Goal: Task Accomplishment & Management: Use online tool/utility

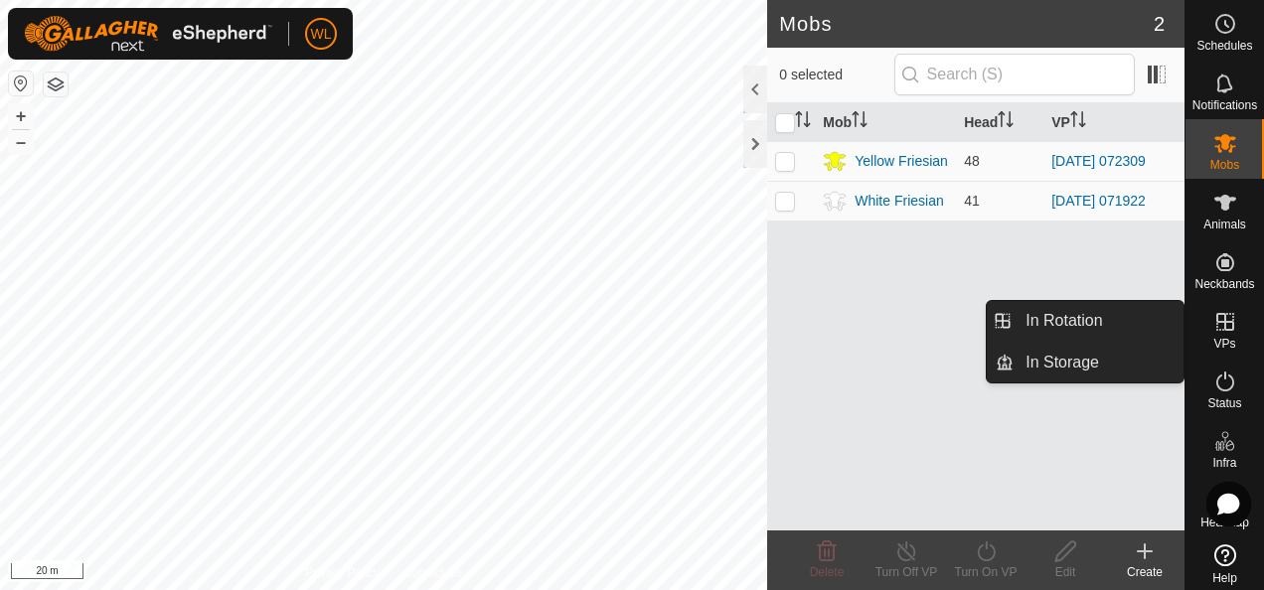
click at [1217, 318] on icon at bounding box center [1226, 322] width 18 height 18
click at [1135, 318] on link "In Rotation" at bounding box center [1099, 321] width 170 height 40
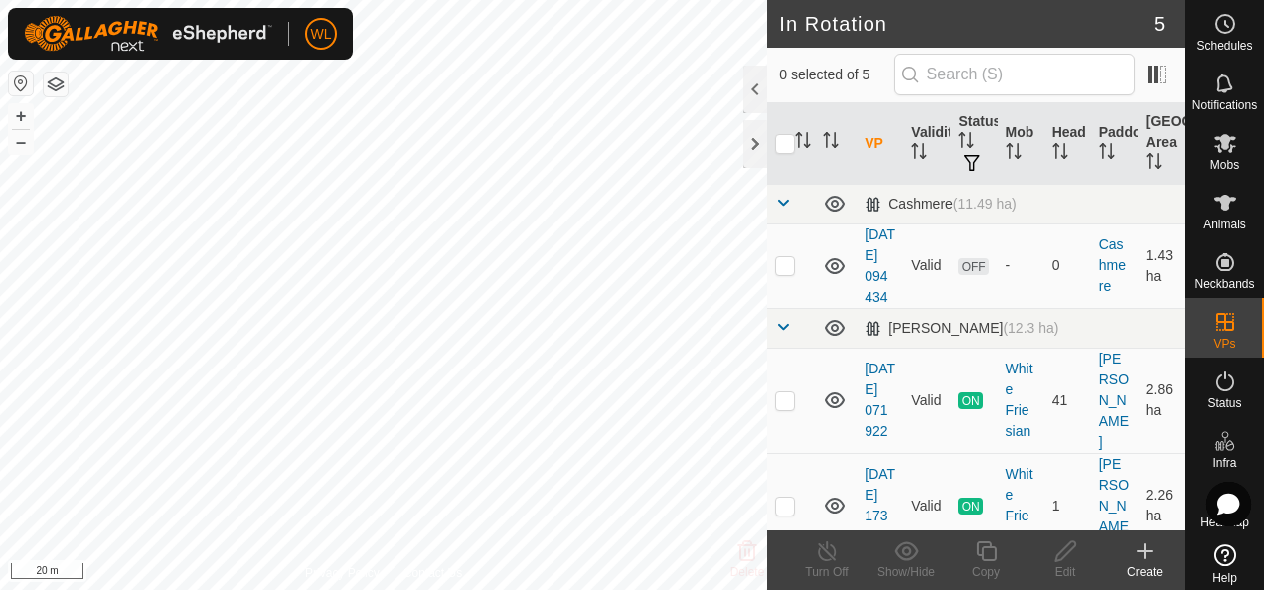
click at [1141, 562] on icon at bounding box center [1145, 552] width 24 height 24
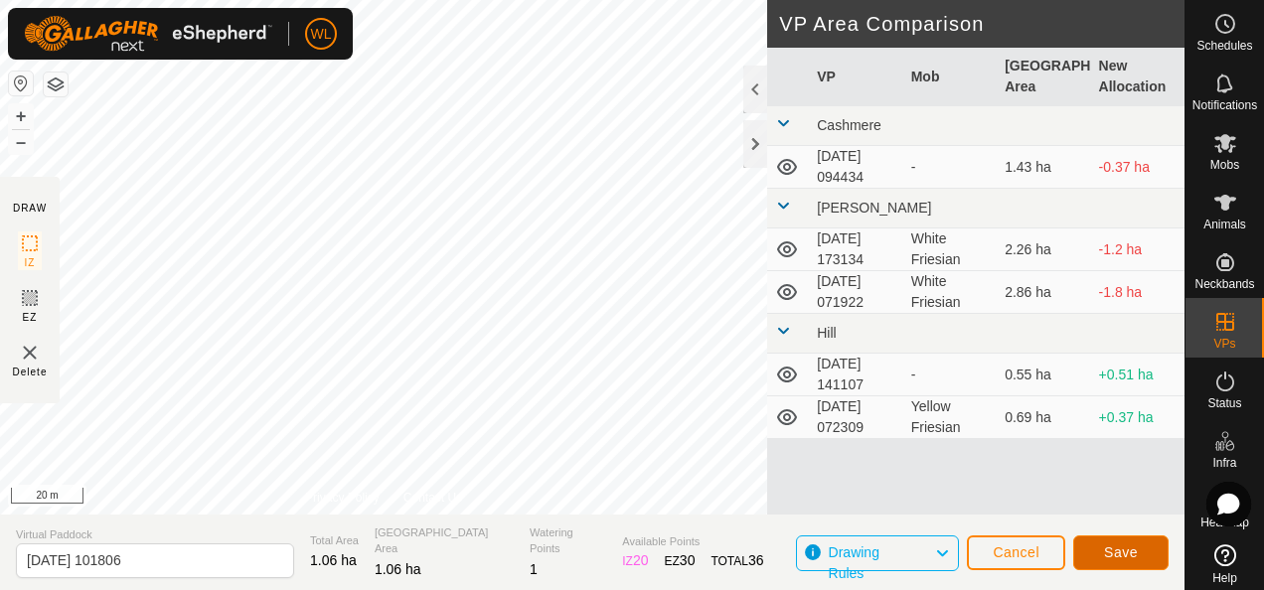
click at [1139, 555] on button "Save" at bounding box center [1121, 553] width 95 height 35
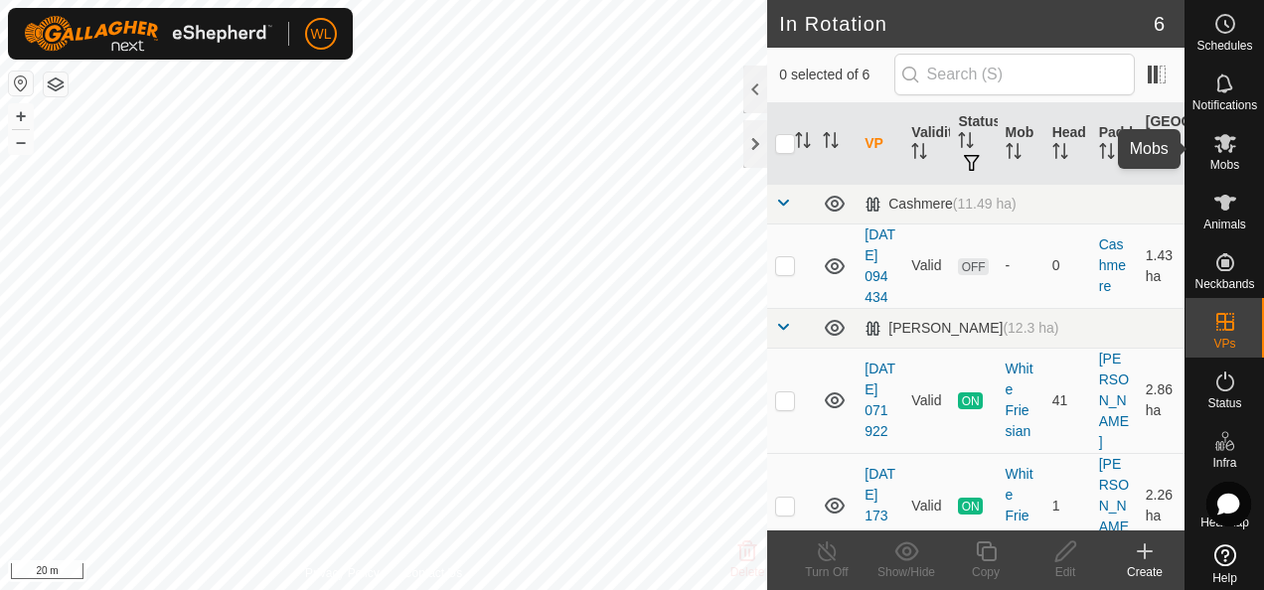
click at [1221, 131] on icon at bounding box center [1226, 143] width 24 height 24
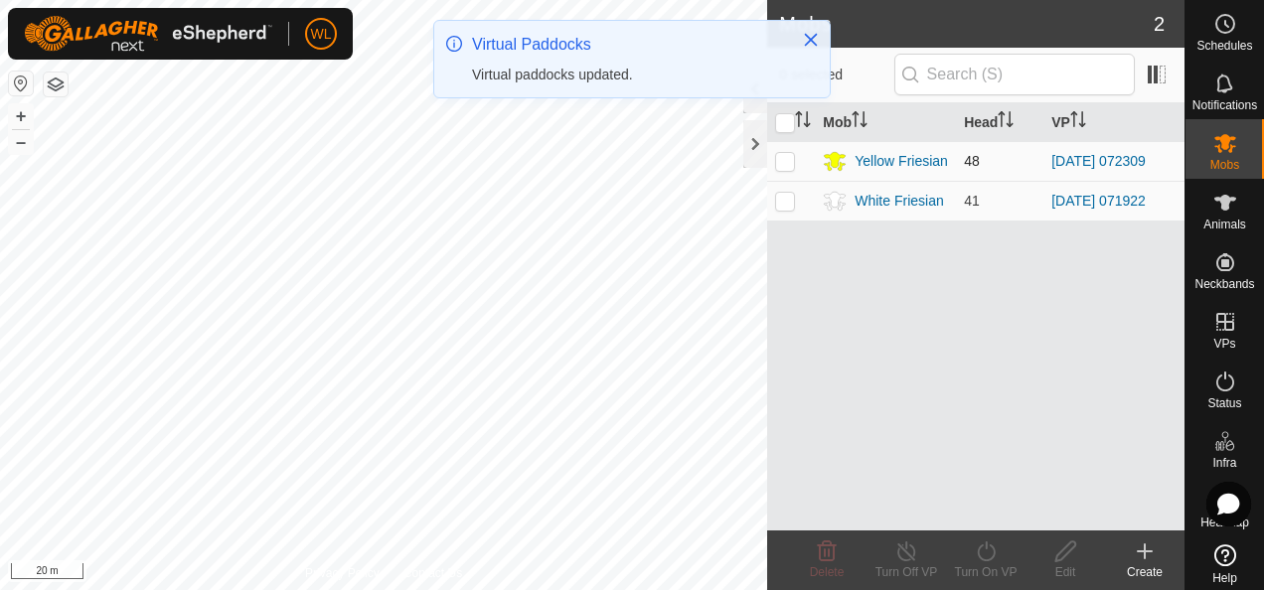
click at [775, 155] on p-checkbox at bounding box center [785, 161] width 20 height 16
checkbox input "true"
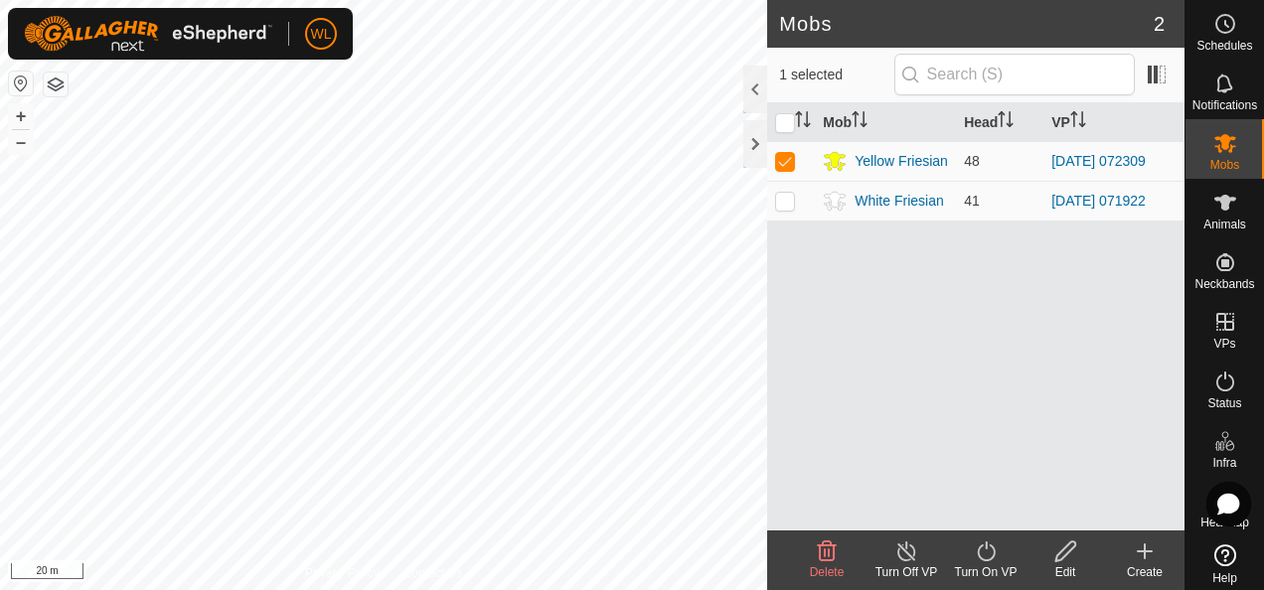
click at [978, 547] on icon at bounding box center [986, 552] width 25 height 24
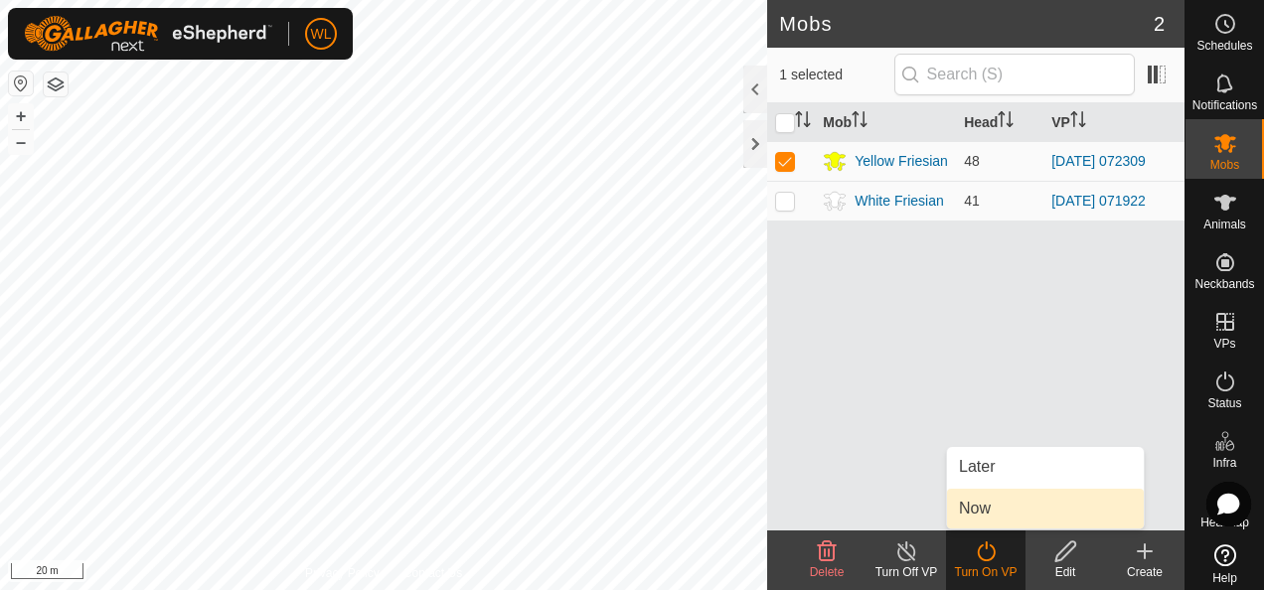
click at [982, 516] on link "Now" at bounding box center [1045, 509] width 197 height 40
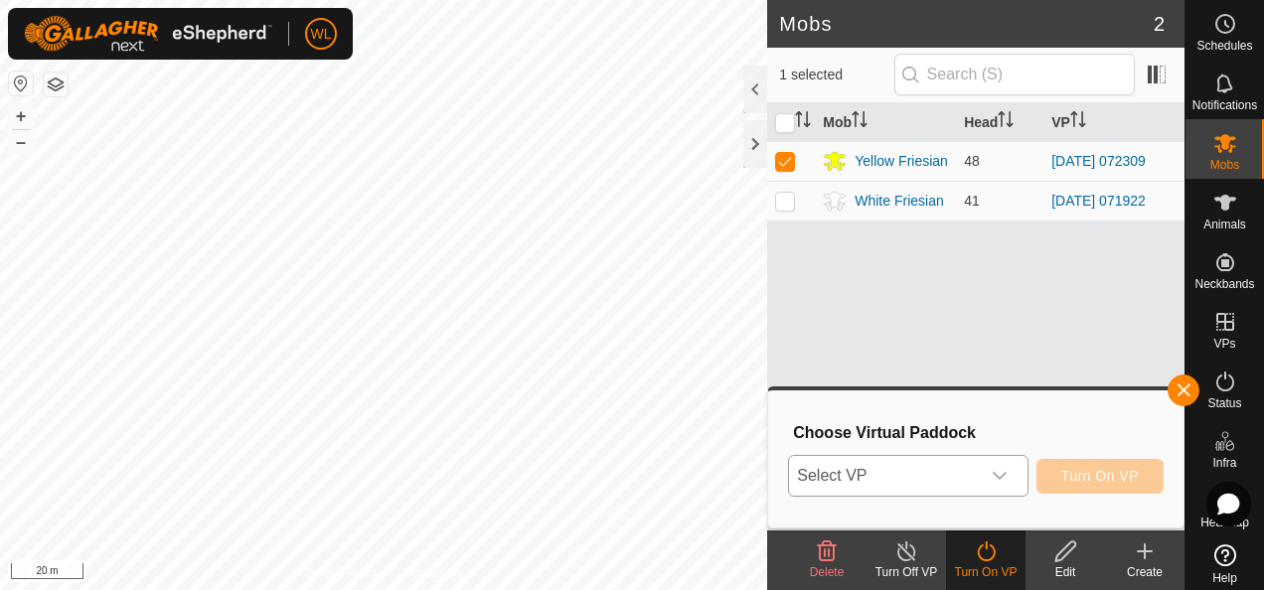
click at [1002, 469] on icon "dropdown trigger" at bounding box center [1000, 476] width 16 height 16
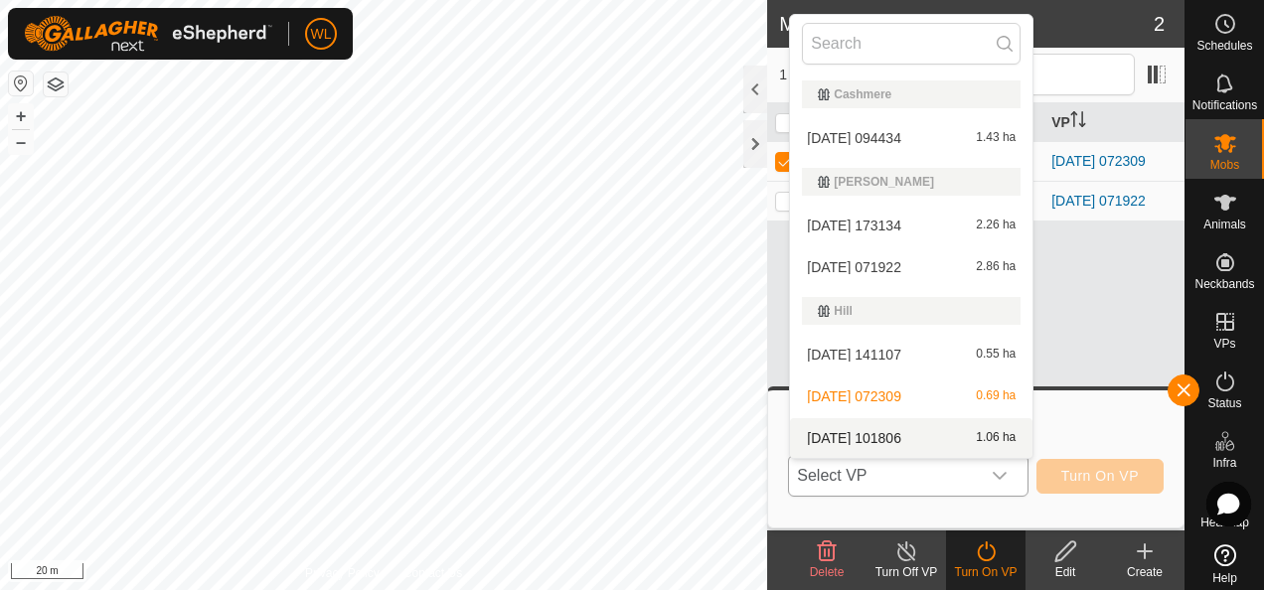
click at [927, 441] on li "[DATE] 101806 1.06 ha" at bounding box center [911, 439] width 243 height 40
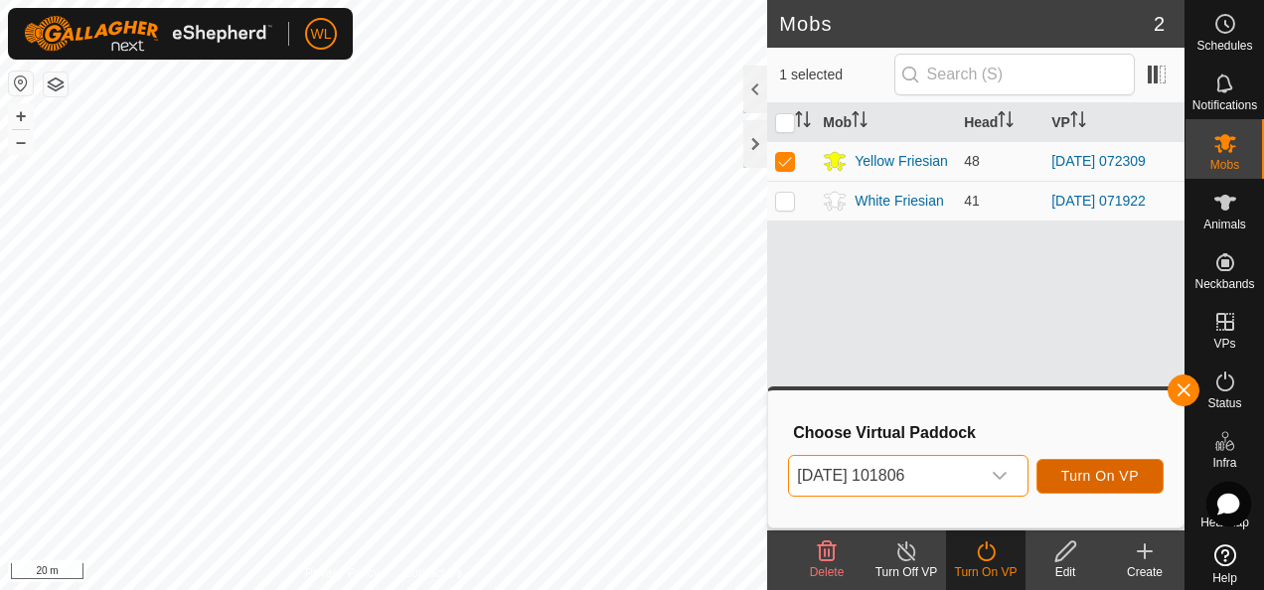
click at [1056, 473] on button "Turn On VP" at bounding box center [1100, 476] width 127 height 35
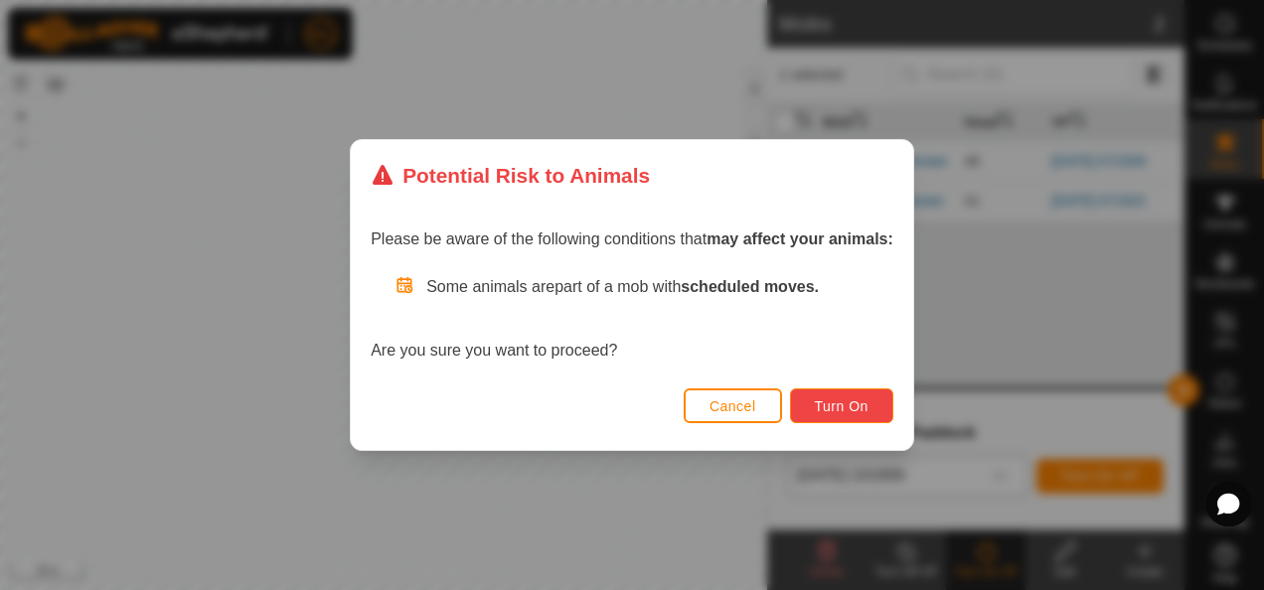
click at [820, 406] on span "Turn On" at bounding box center [842, 407] width 54 height 16
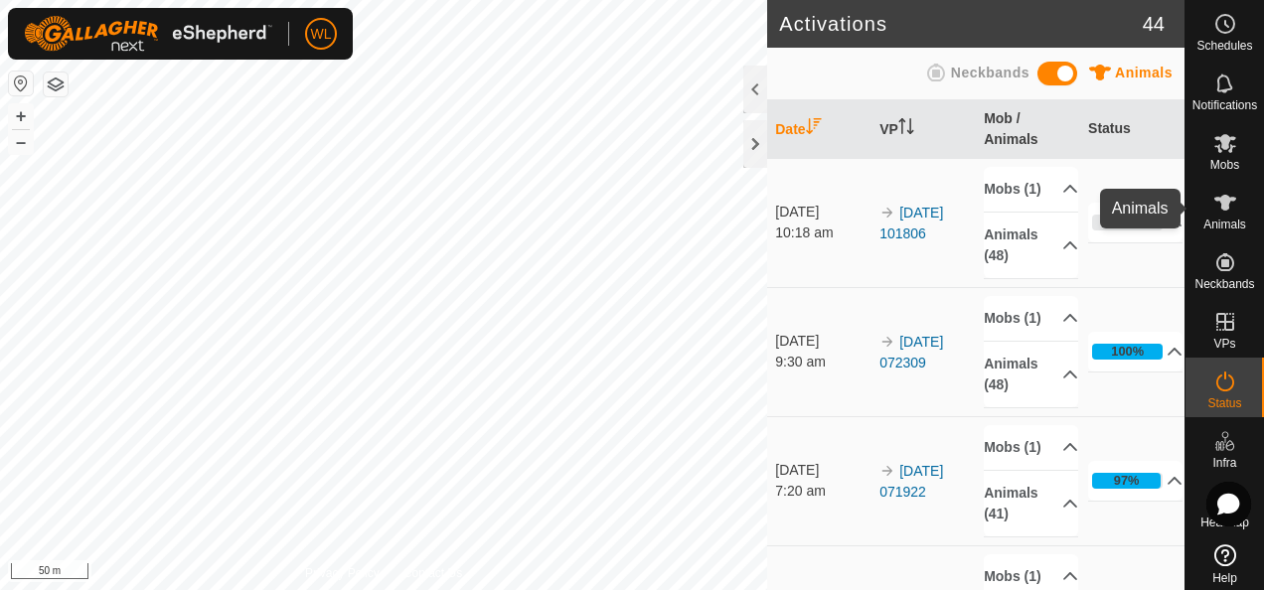
click at [1214, 193] on icon at bounding box center [1226, 203] width 24 height 24
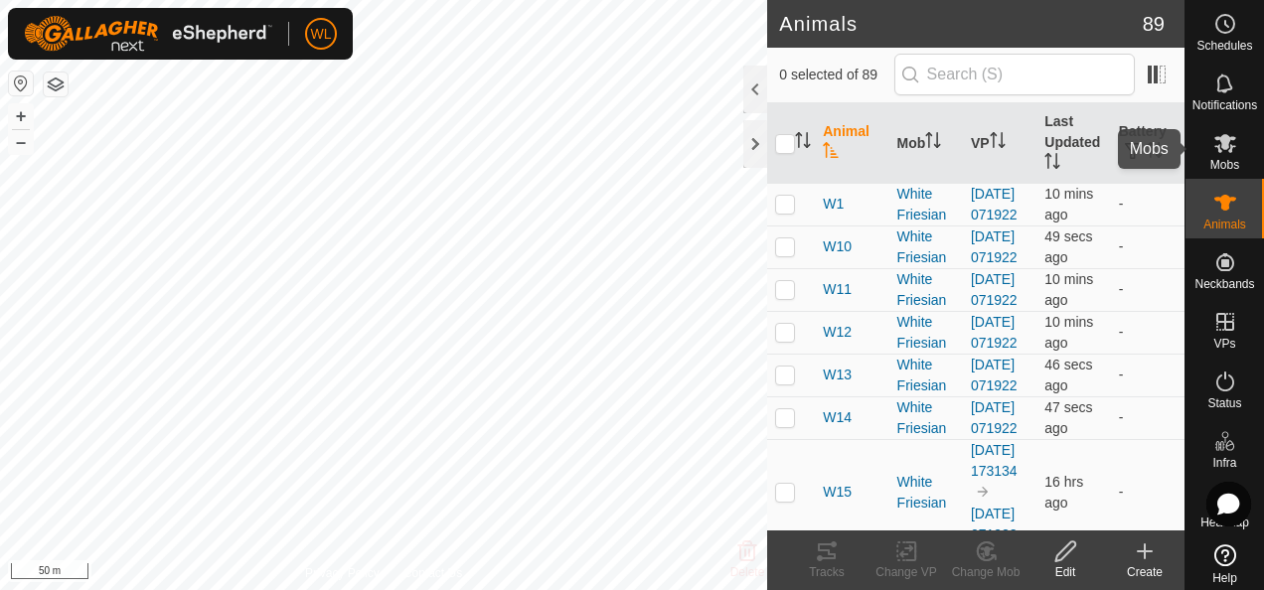
click at [1211, 160] on span "Mobs" at bounding box center [1225, 165] width 29 height 12
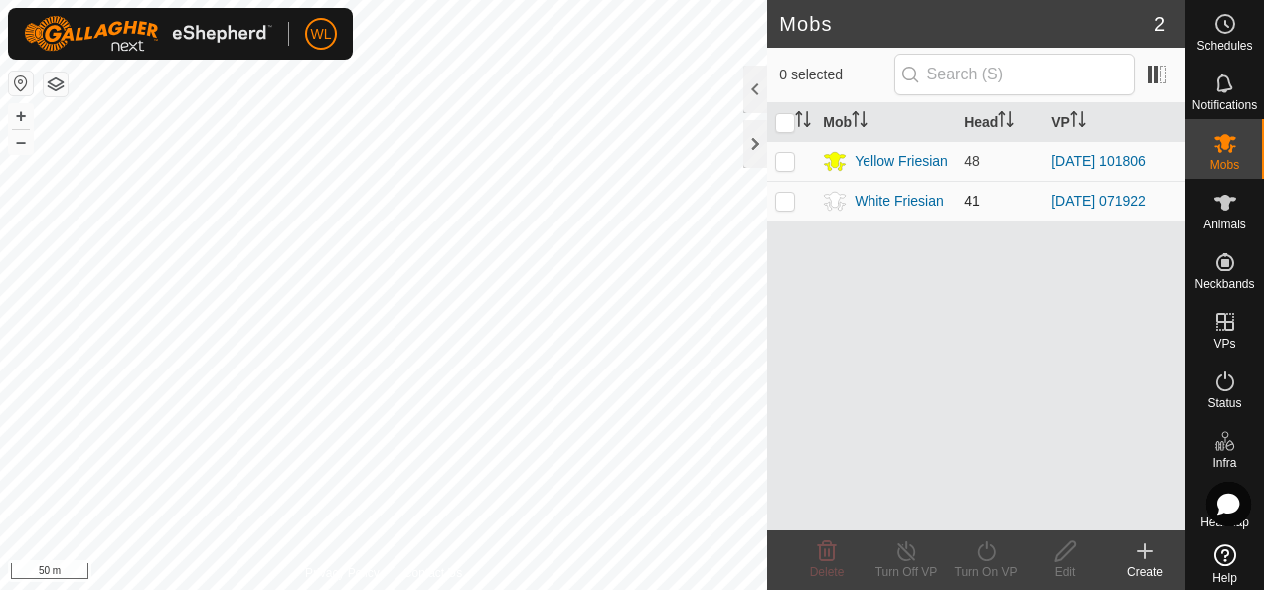
click at [785, 197] on p-checkbox at bounding box center [785, 201] width 20 height 16
checkbox input "true"
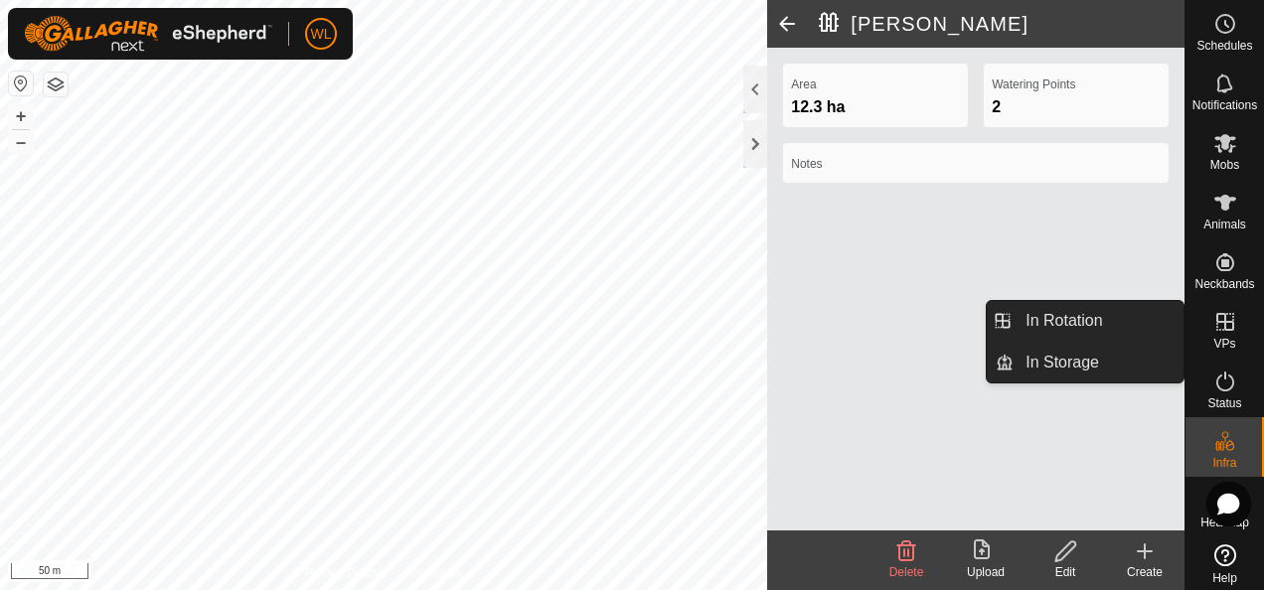
click at [1214, 330] on icon at bounding box center [1226, 322] width 24 height 24
click at [1086, 328] on link "In Rotation" at bounding box center [1099, 321] width 170 height 40
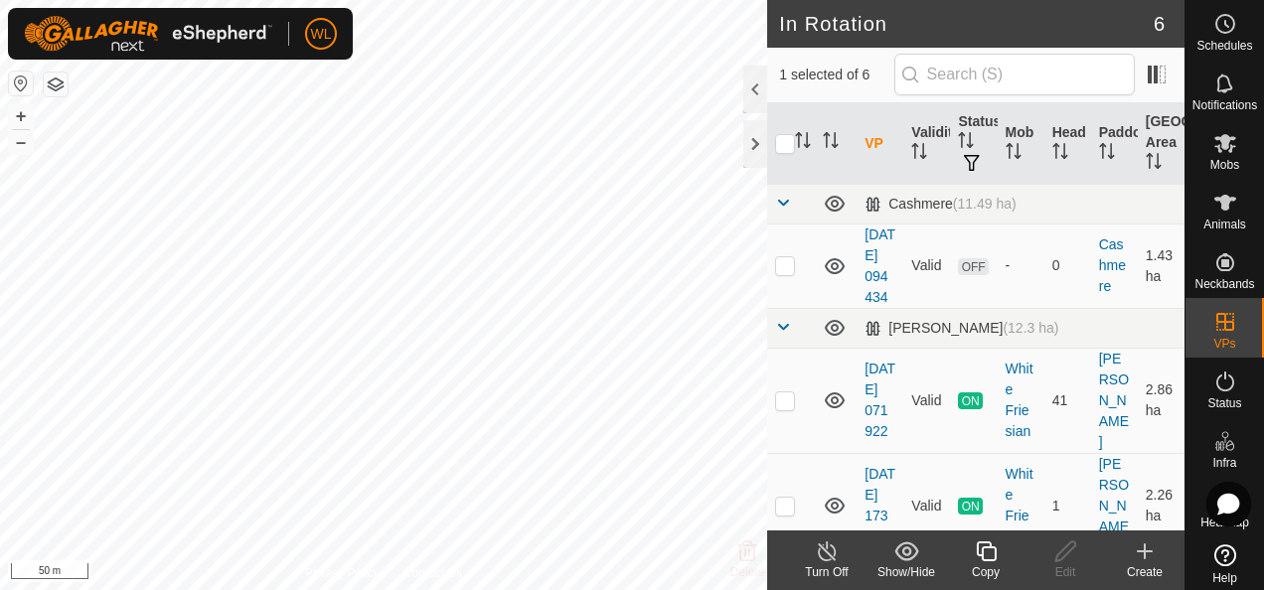
click at [1139, 569] on div "Create" at bounding box center [1145, 573] width 80 height 18
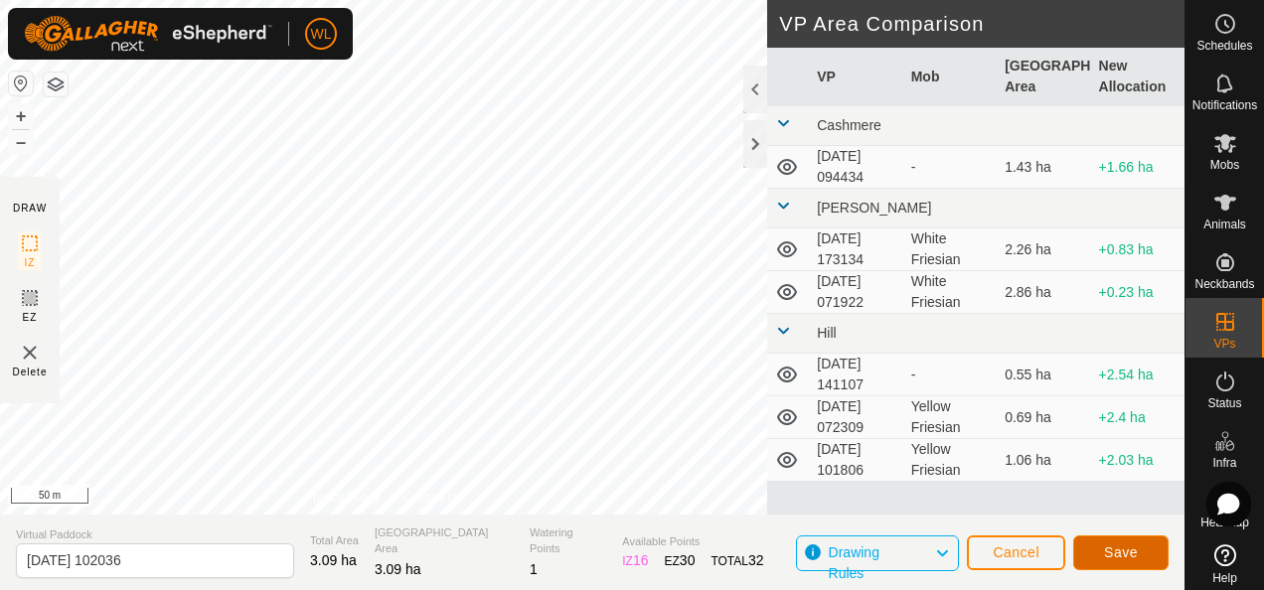
click at [1122, 550] on span "Save" at bounding box center [1121, 553] width 34 height 16
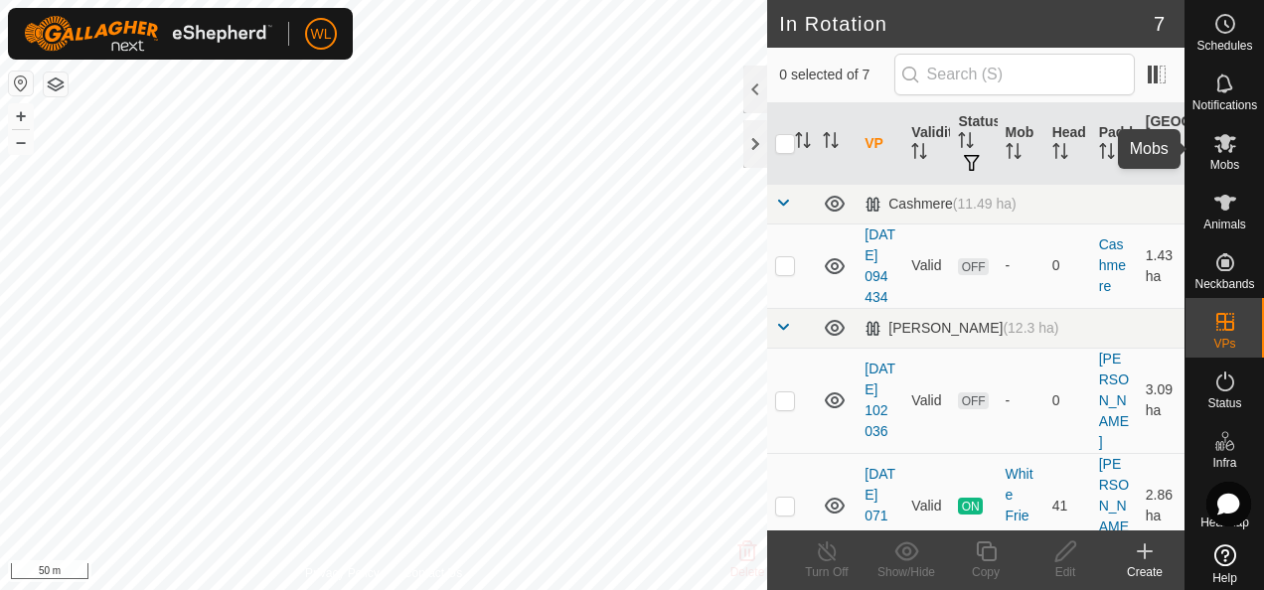
click at [1217, 164] on span "Mobs" at bounding box center [1225, 165] width 29 height 12
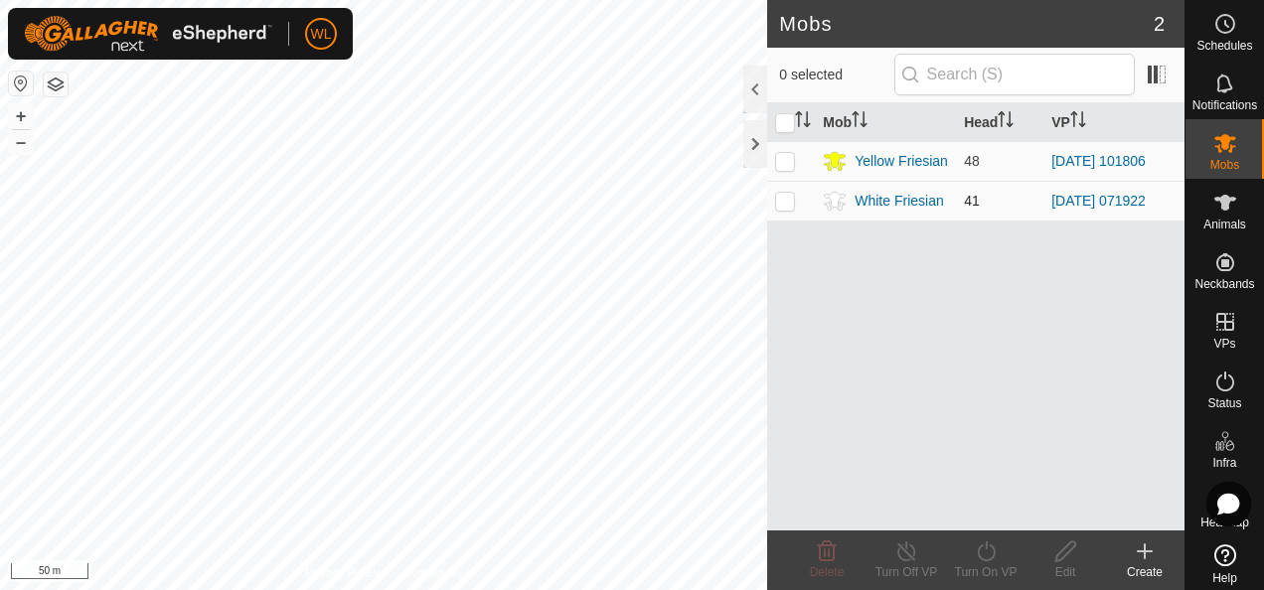
click at [781, 202] on p-checkbox at bounding box center [785, 201] width 20 height 16
checkbox input "true"
click at [988, 557] on icon at bounding box center [986, 552] width 25 height 24
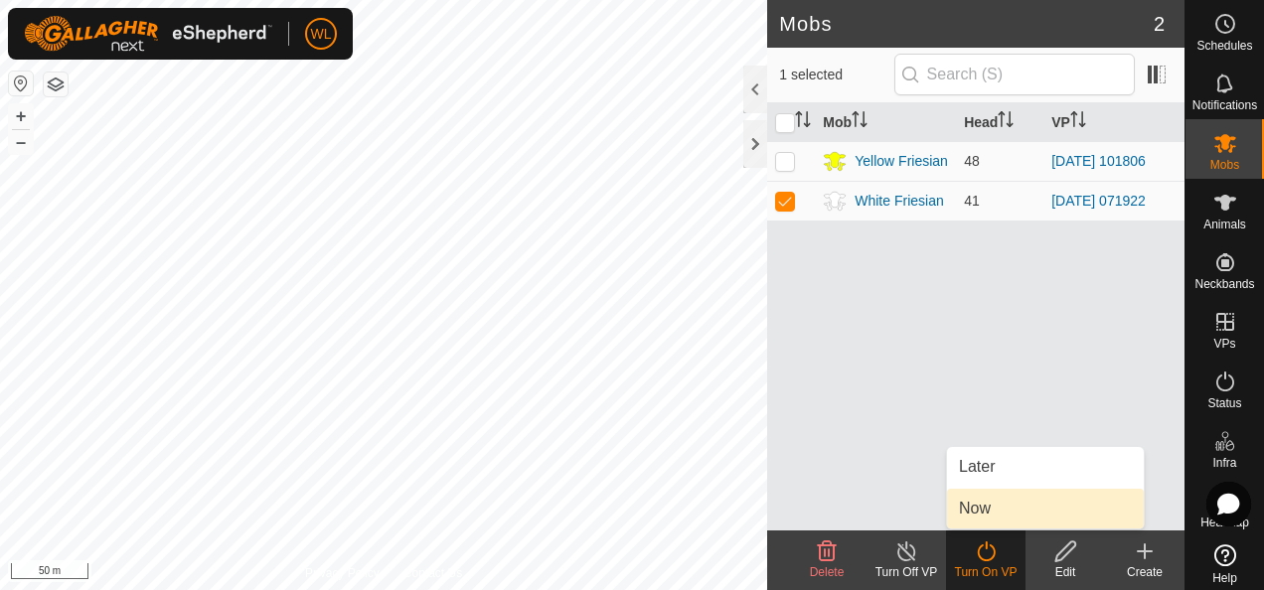
click at [1003, 494] on link "Now" at bounding box center [1045, 509] width 197 height 40
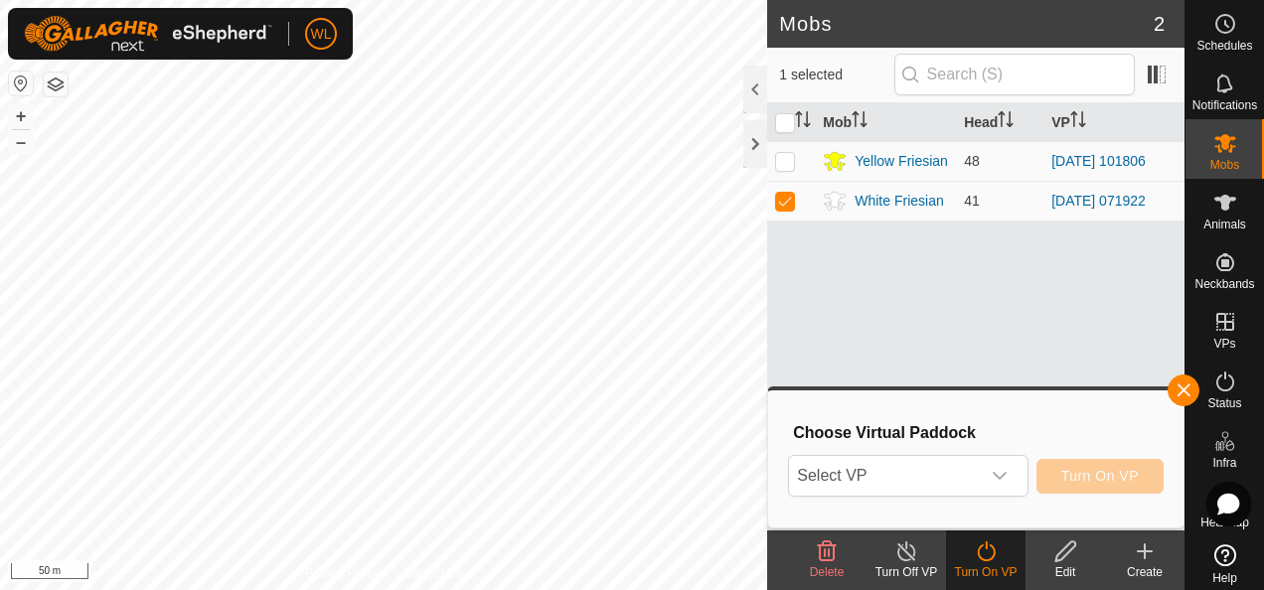
click at [1003, 494] on div "dropdown trigger" at bounding box center [1000, 476] width 40 height 40
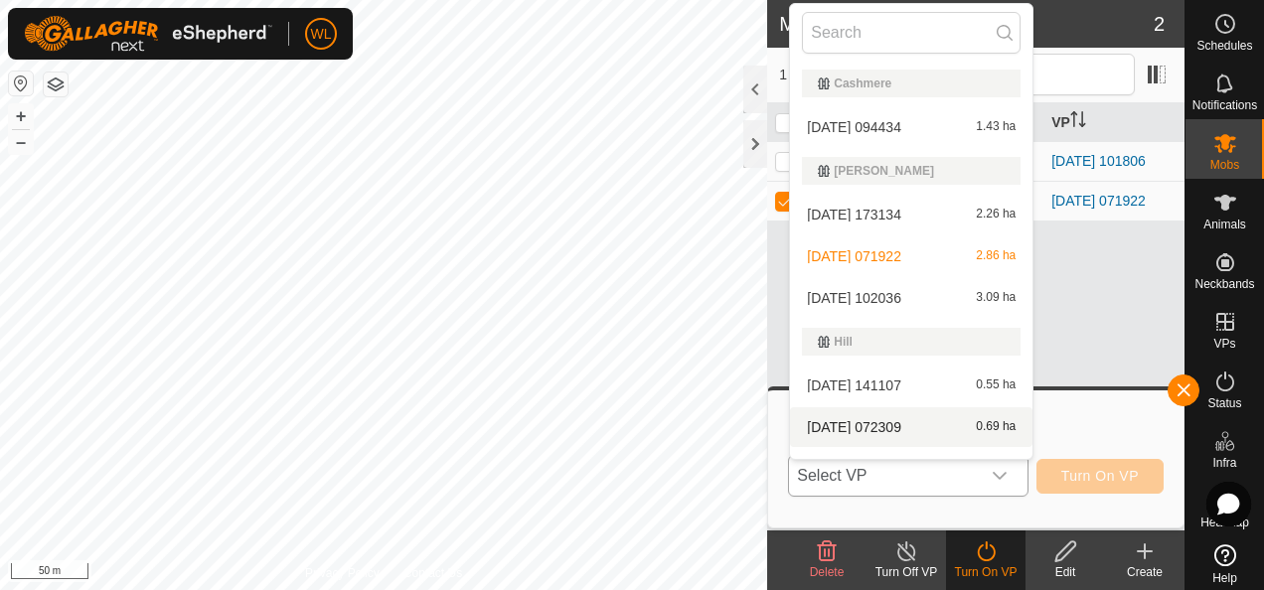
scroll to position [30, 0]
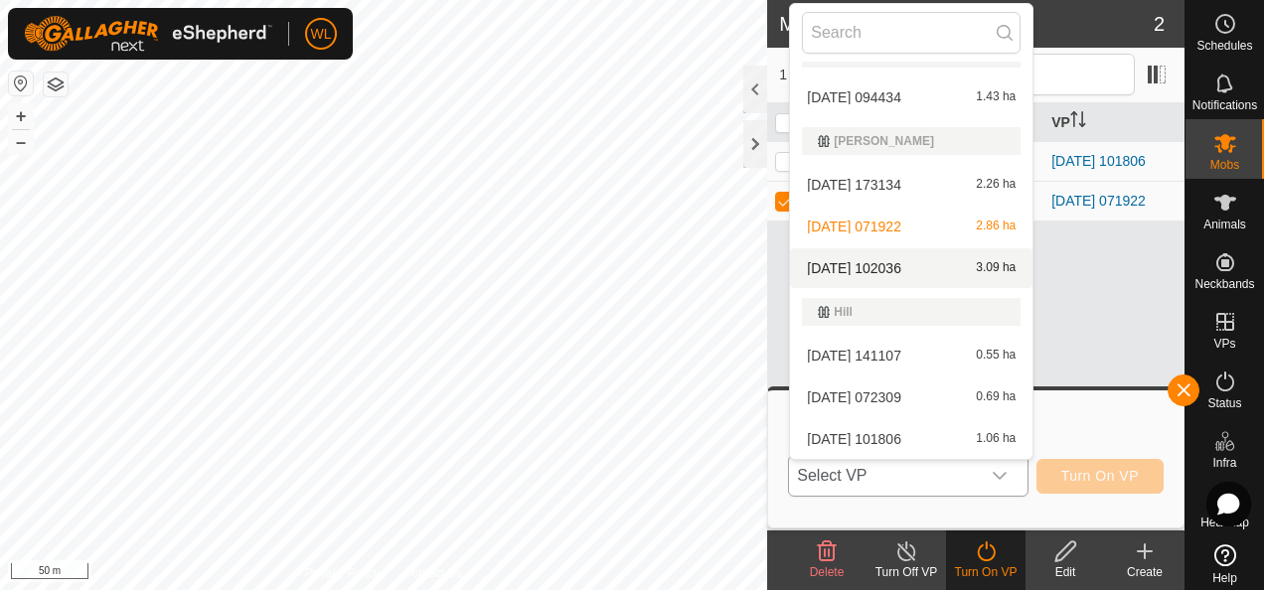
click at [942, 272] on li "[DATE] 102036 3.09 ha" at bounding box center [911, 269] width 243 height 40
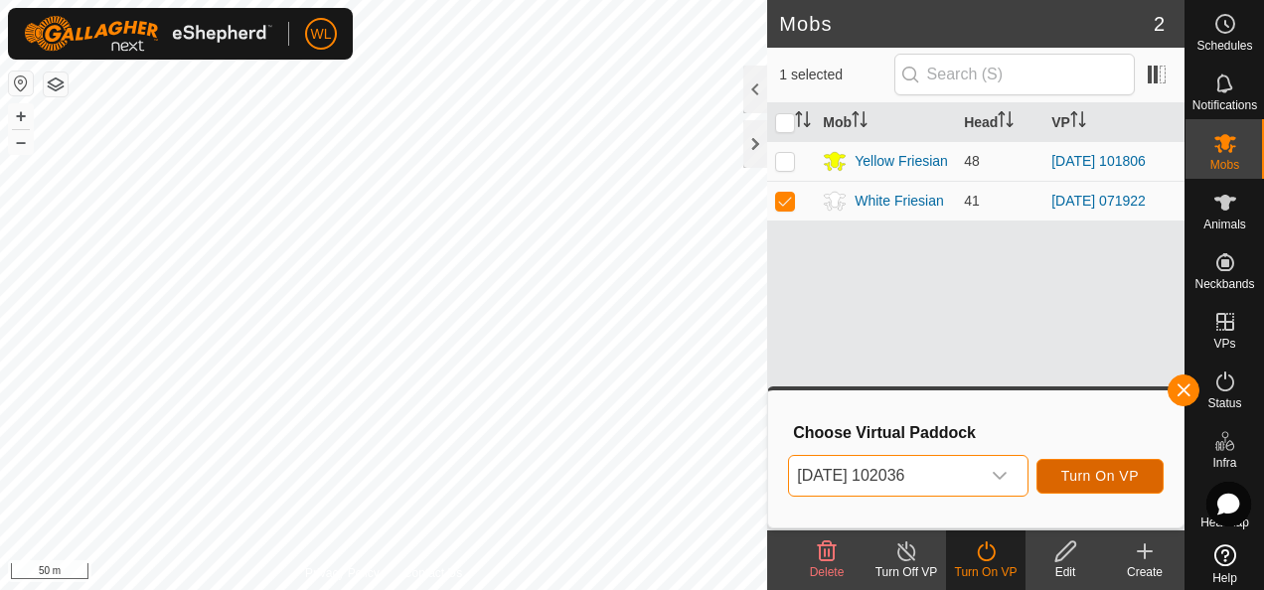
click at [1099, 473] on span "Turn On VP" at bounding box center [1101, 476] width 78 height 16
